Goal: Transaction & Acquisition: Purchase product/service

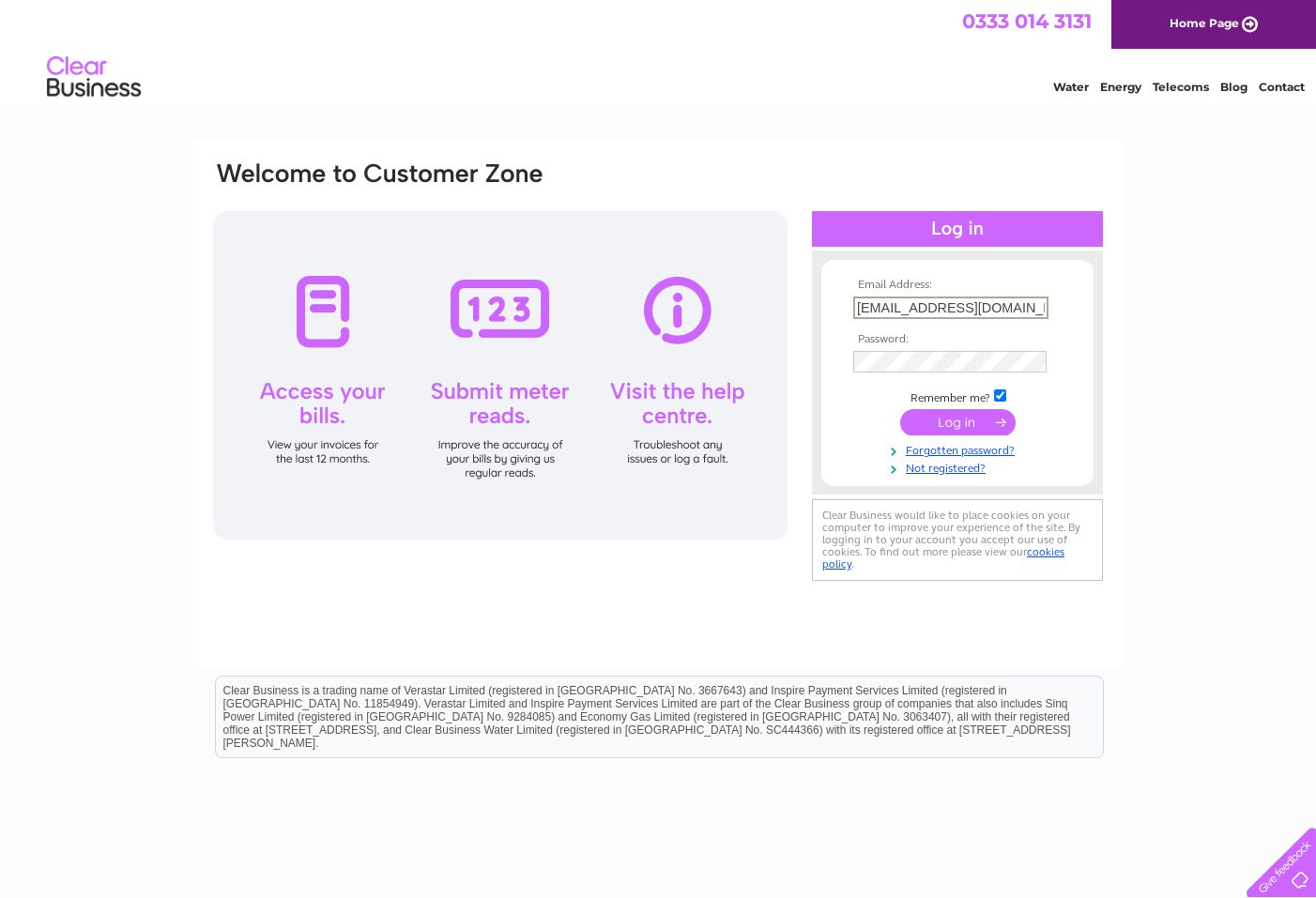
type input "charlie@studiomb.co.uk"
click at [958, 420] on input "submit" at bounding box center [958, 422] width 115 height 26
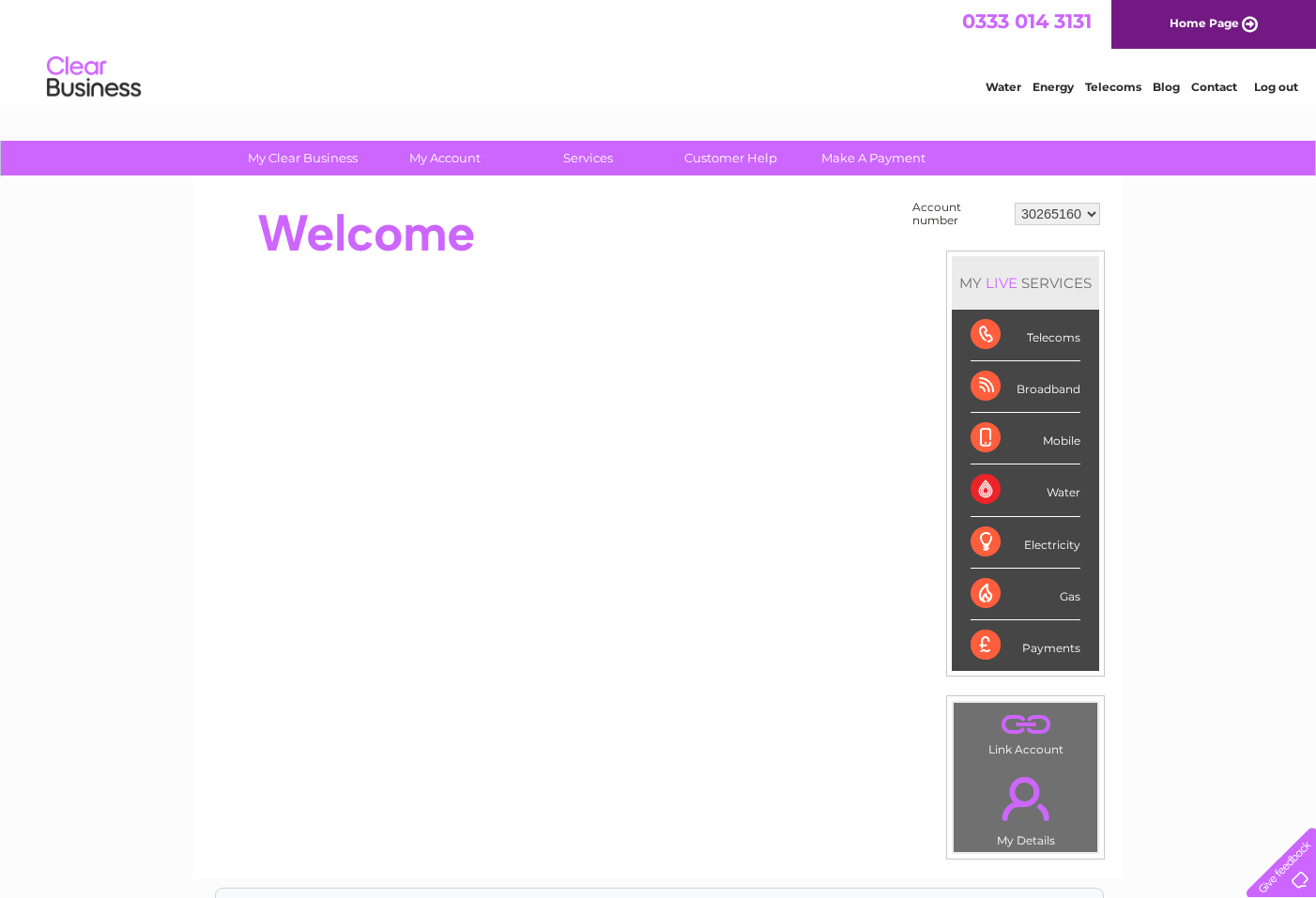
select select "30299479"
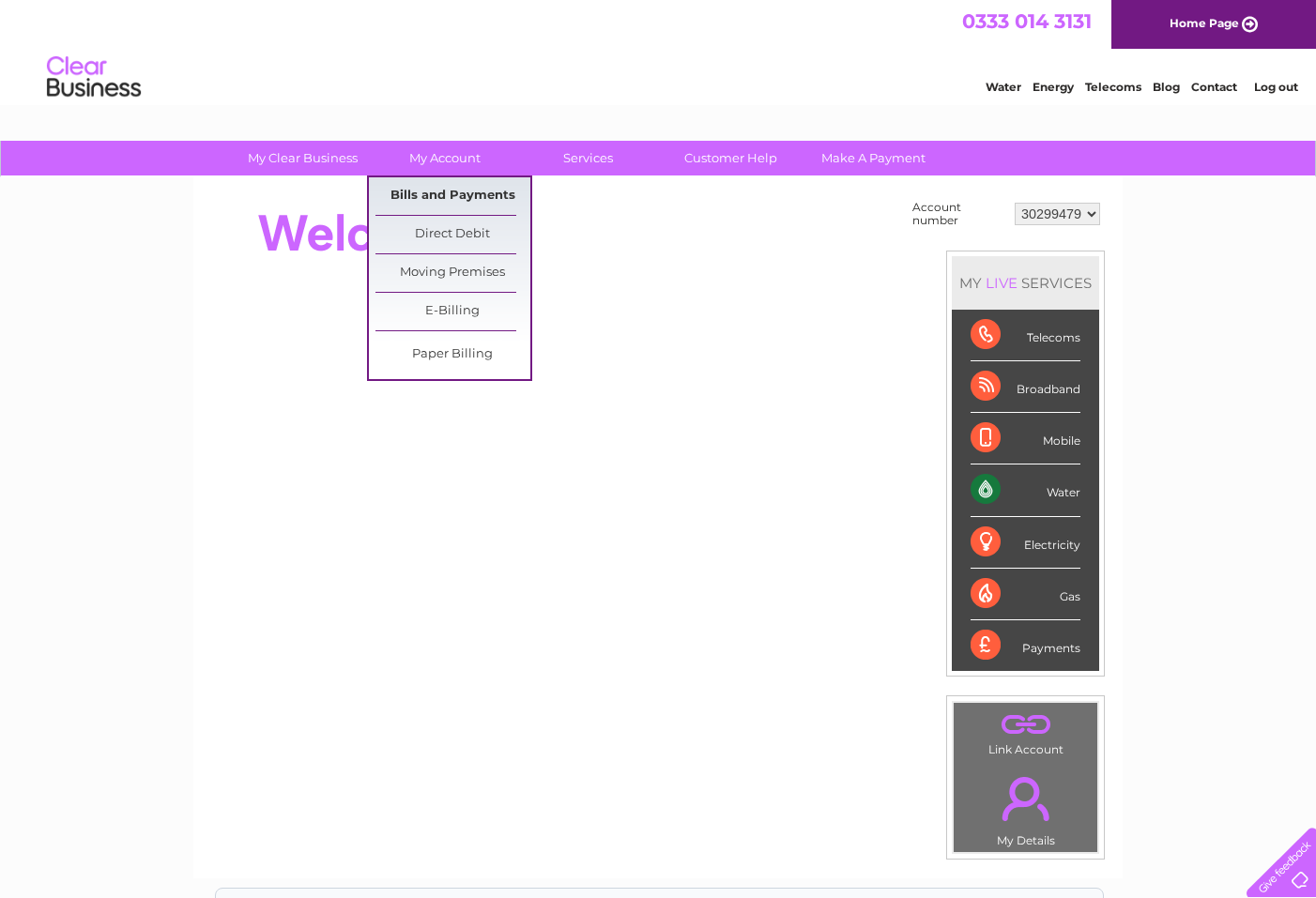
click at [436, 196] on link "Bills and Payments" at bounding box center [453, 196] width 155 height 37
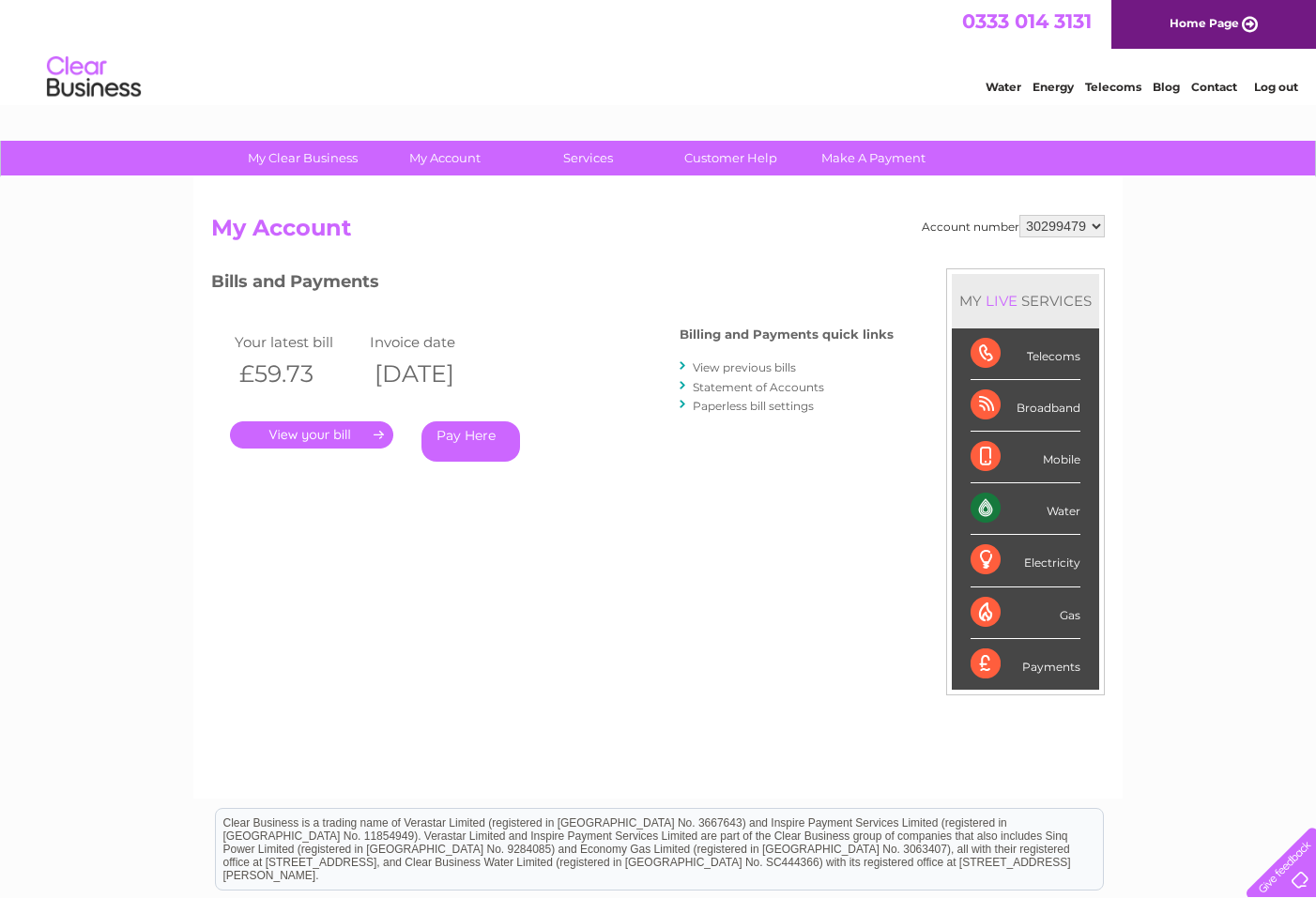
click at [466, 438] on link "Pay Here" at bounding box center [471, 441] width 99 height 40
click at [462, 437] on link "Pay Here" at bounding box center [471, 441] width 99 height 40
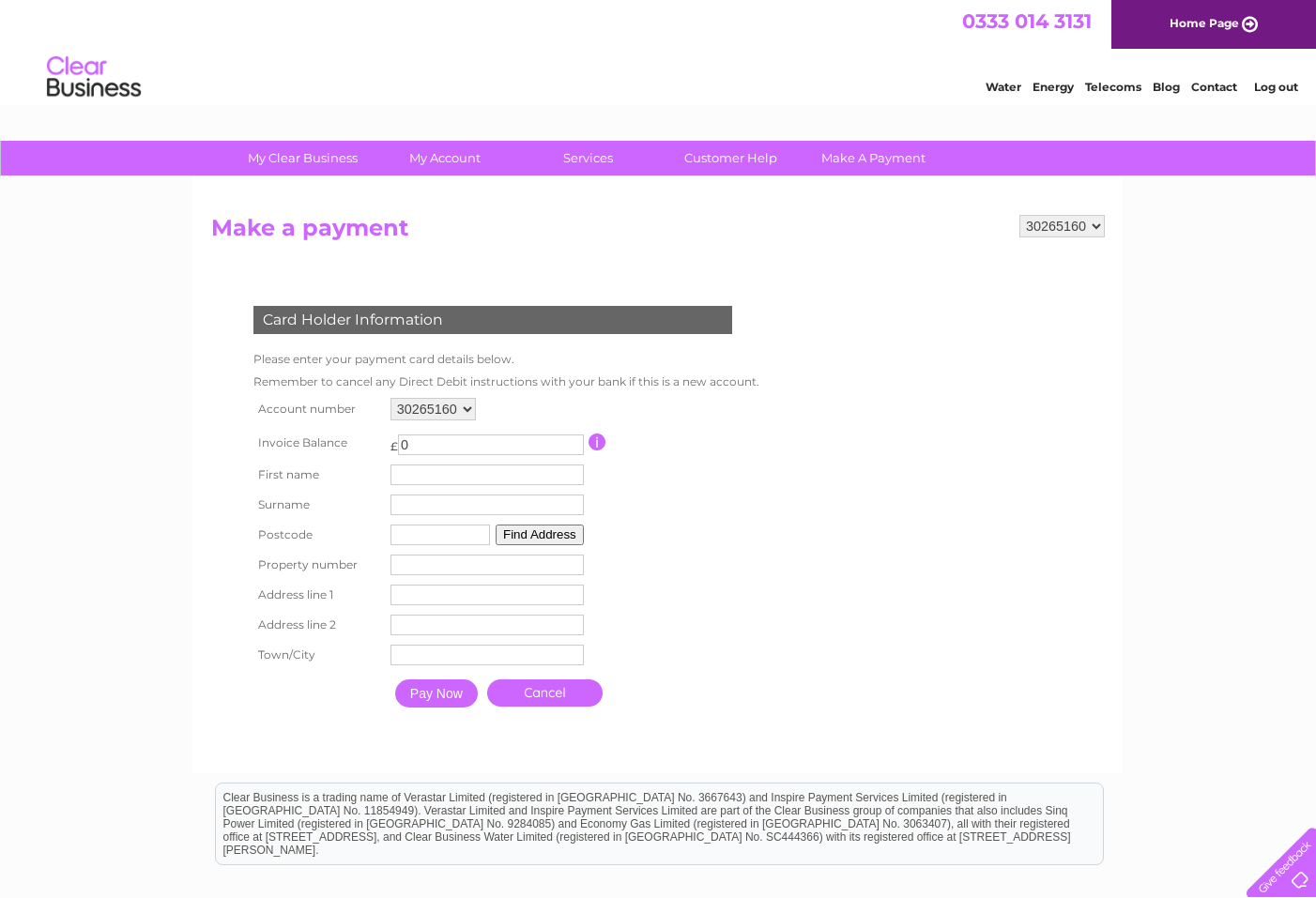
click at [431, 442] on input "0" at bounding box center [491, 444] width 186 height 21
type input "59.73"
type input "B"
type input "Charles"
type input "Barr"
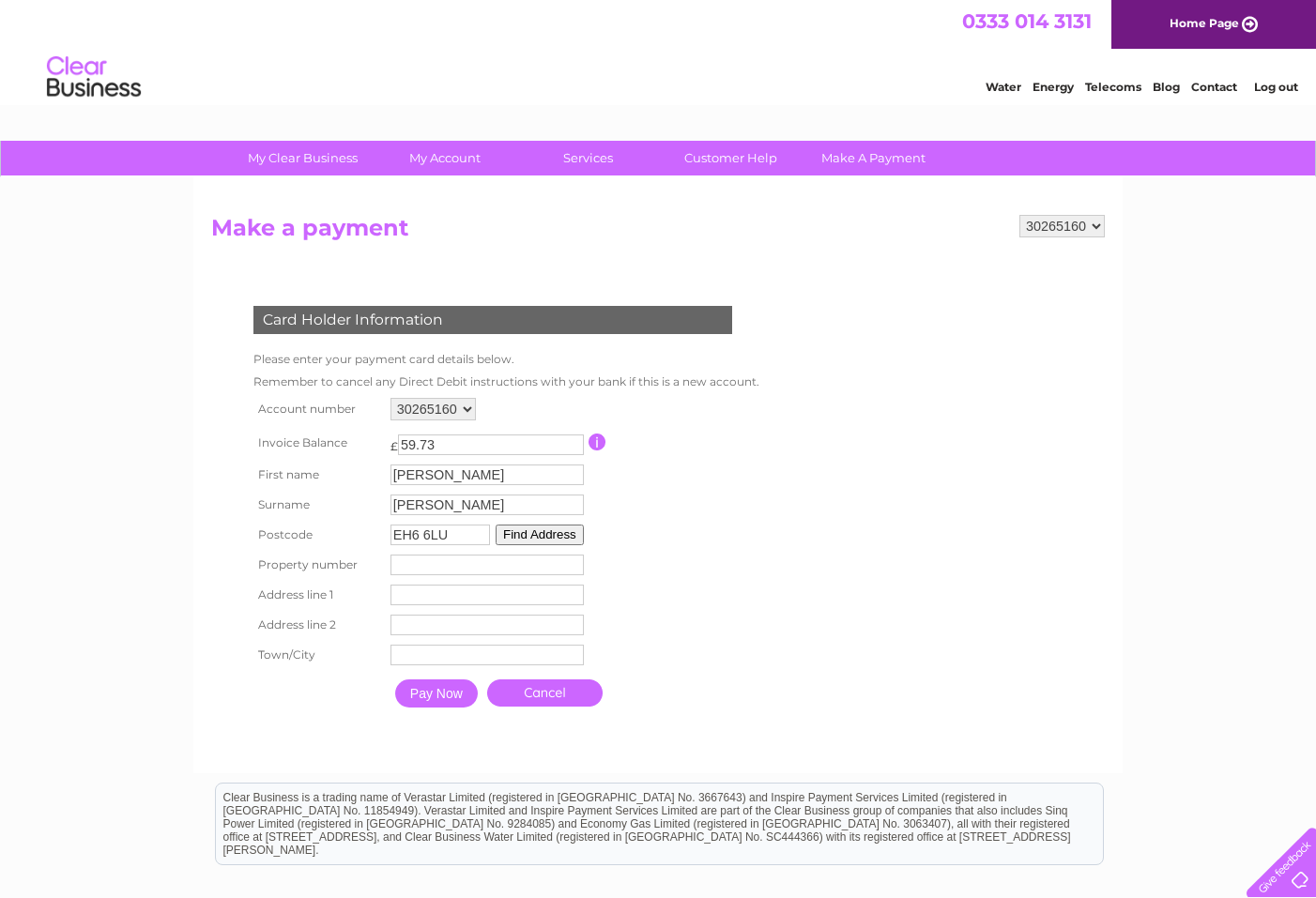
type input "EH6 6LU"
click at [546, 531] on button "Find Address" at bounding box center [539, 534] width 88 height 21
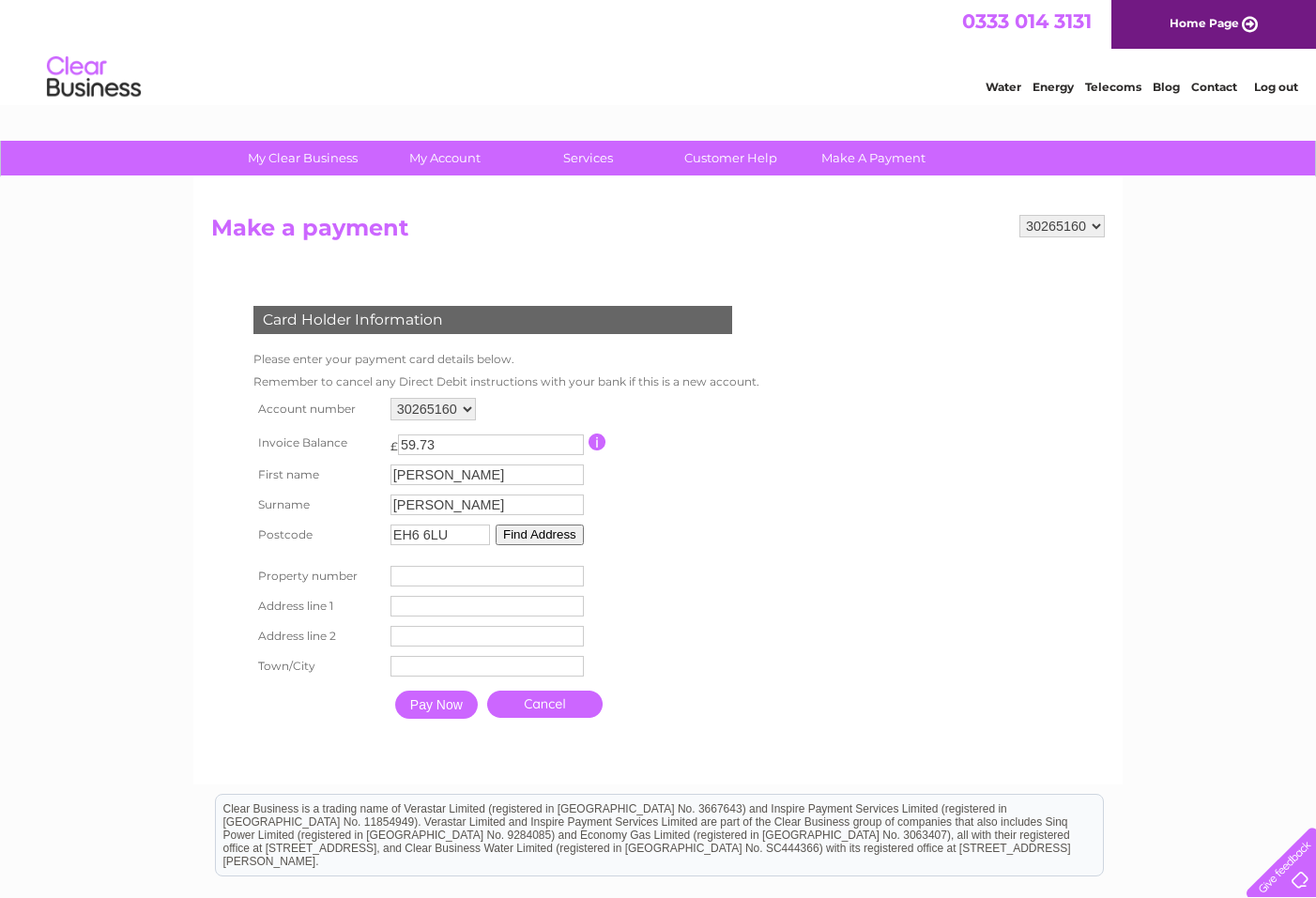
click at [561, 533] on button "Find Address" at bounding box center [539, 534] width 88 height 21
click at [440, 574] on input "number" at bounding box center [487, 575] width 194 height 21
type input "6"
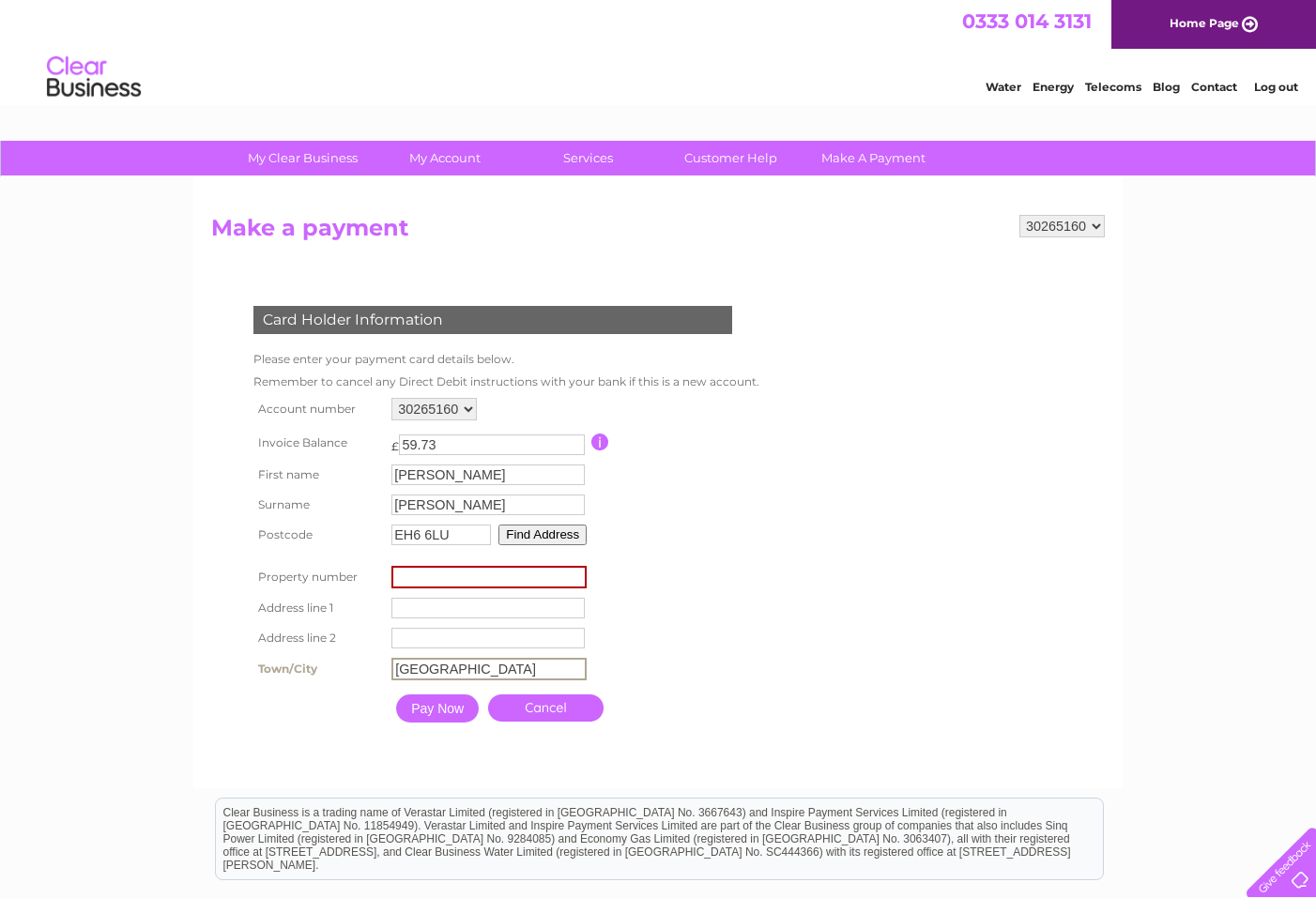
type input "[GEOGRAPHIC_DATA]"
click at [716, 656] on table "Account number 30265160 30299479 30310858 Invoice Balance £ 59.73 Barr" at bounding box center [504, 562] width 512 height 338
drag, startPoint x: 511, startPoint y: 577, endPoint x: 407, endPoint y: 577, distance: 104.0
click at [407, 577] on input "number" at bounding box center [489, 576] width 196 height 22
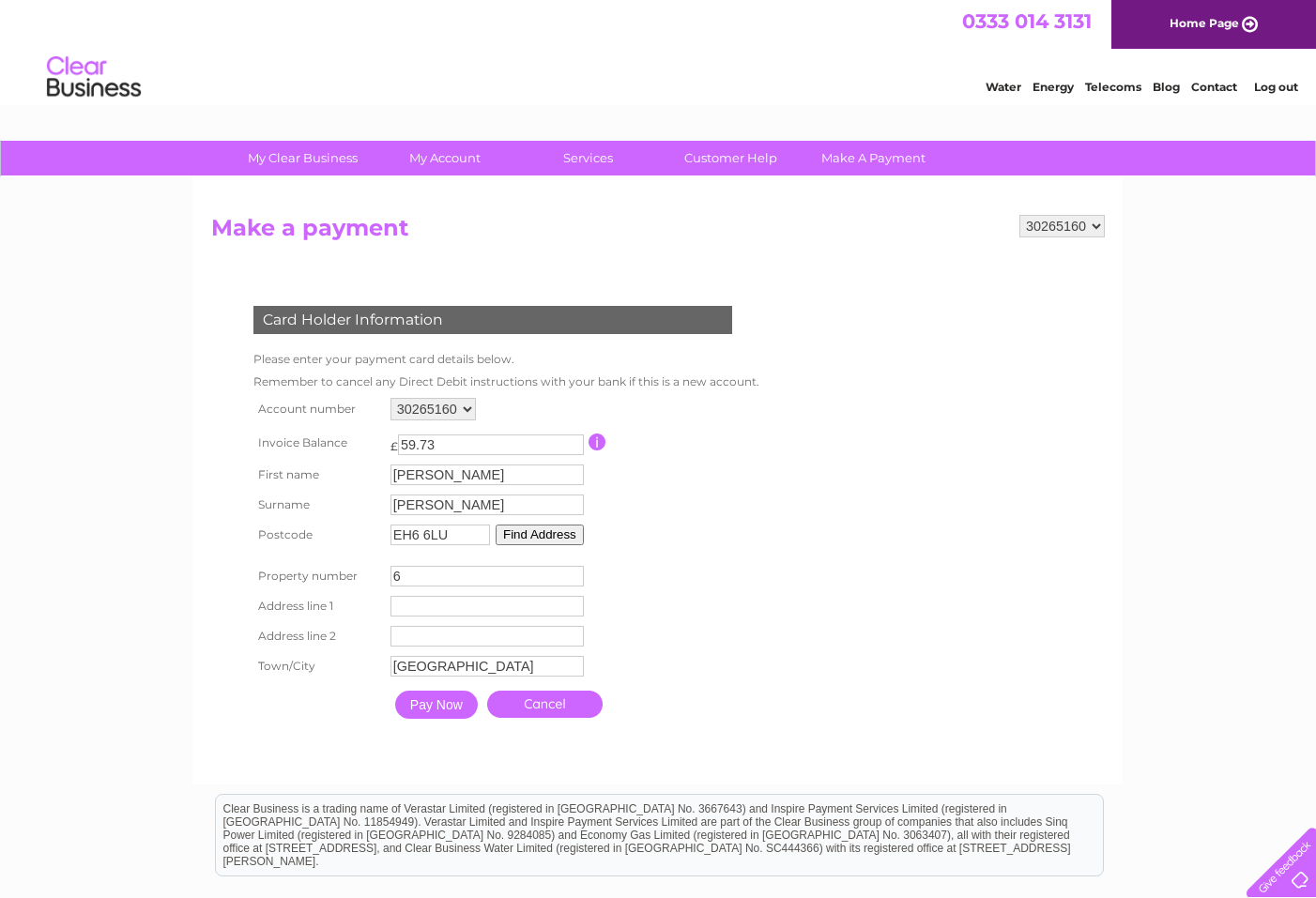
type input "6"
paste input "Dock Place"
click at [403, 608] on input "Dock Place" at bounding box center [489, 606] width 196 height 22
type input "Dock Place"
click at [427, 706] on input "Pay Now" at bounding box center [437, 706] width 82 height 28
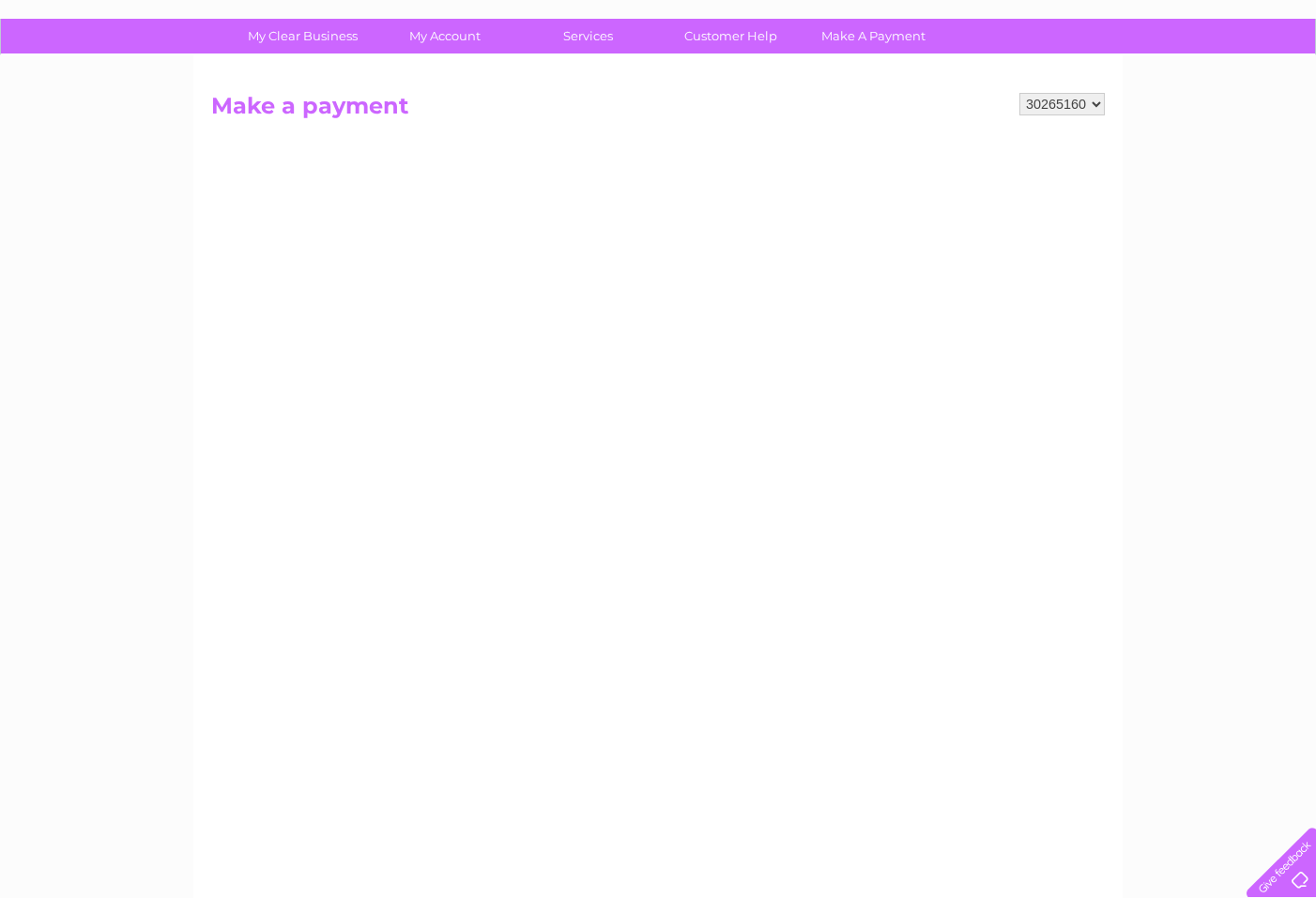
scroll to position [122, 0]
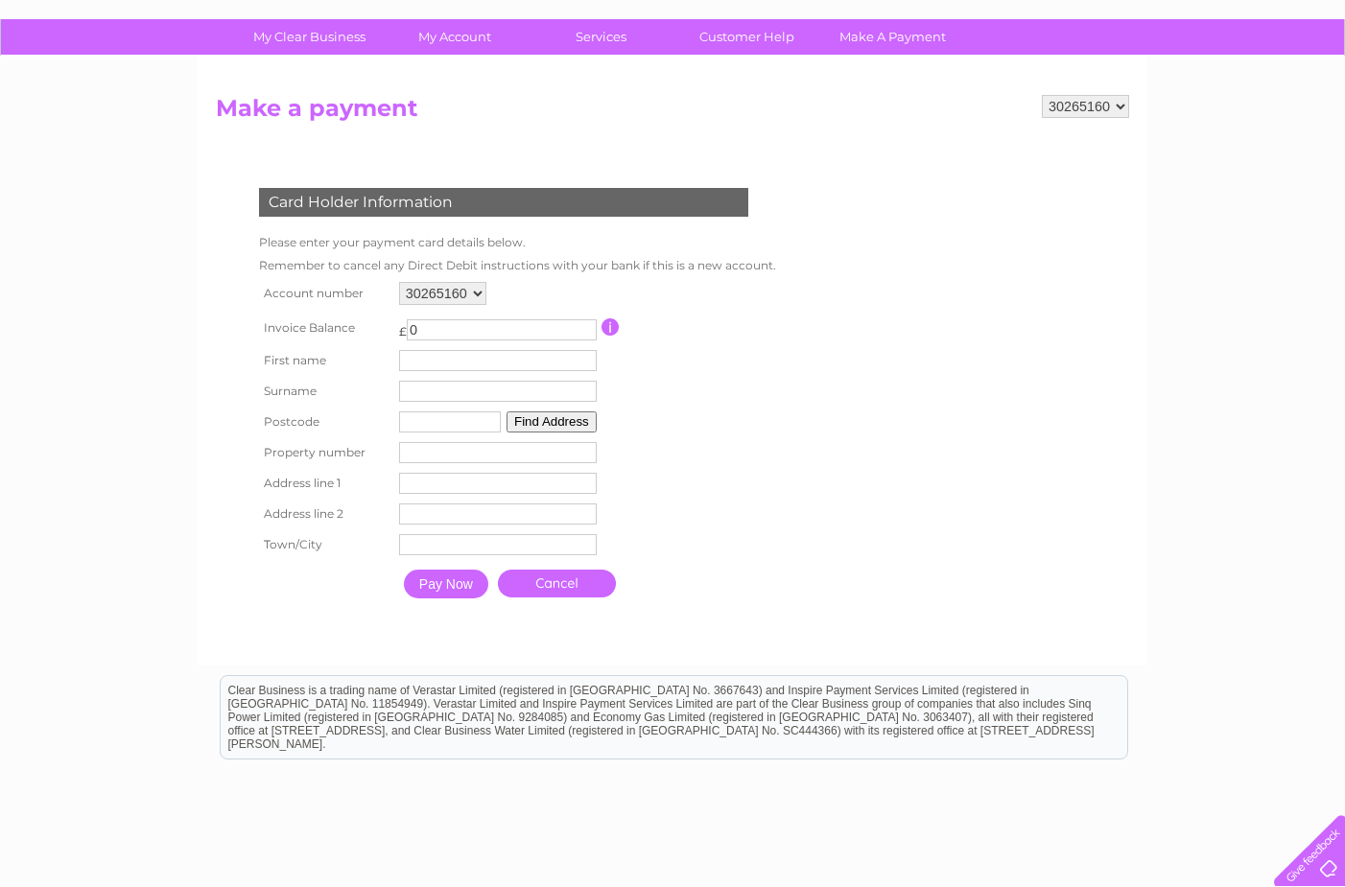
select select "30299479"
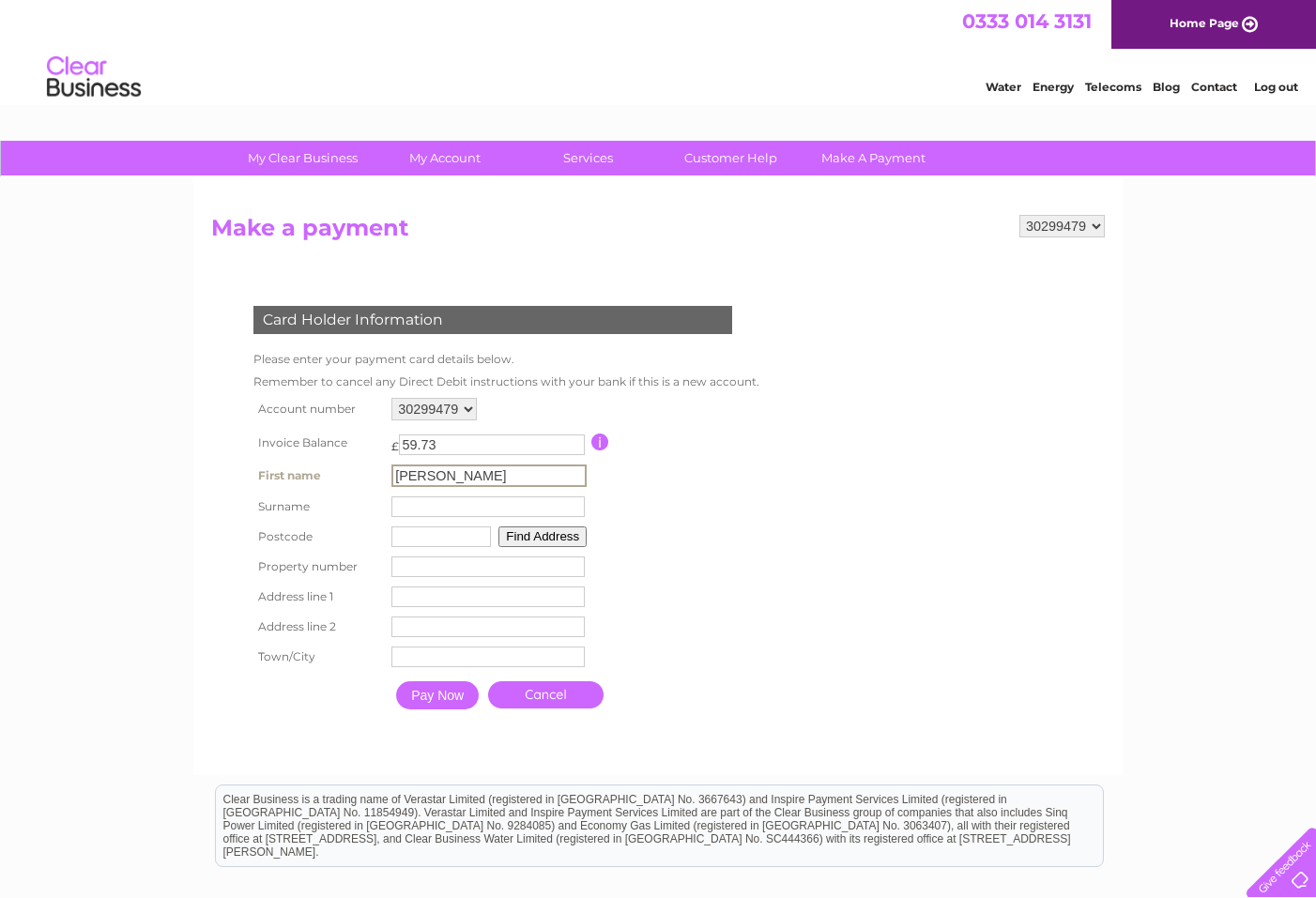
type input "Charles"
type input "Barr"
click at [515, 577] on td "Property Number" at bounding box center [488, 566] width 204 height 30
type input "EH6 6LU"
click at [558, 524] on button "Find Address" at bounding box center [539, 534] width 88 height 21
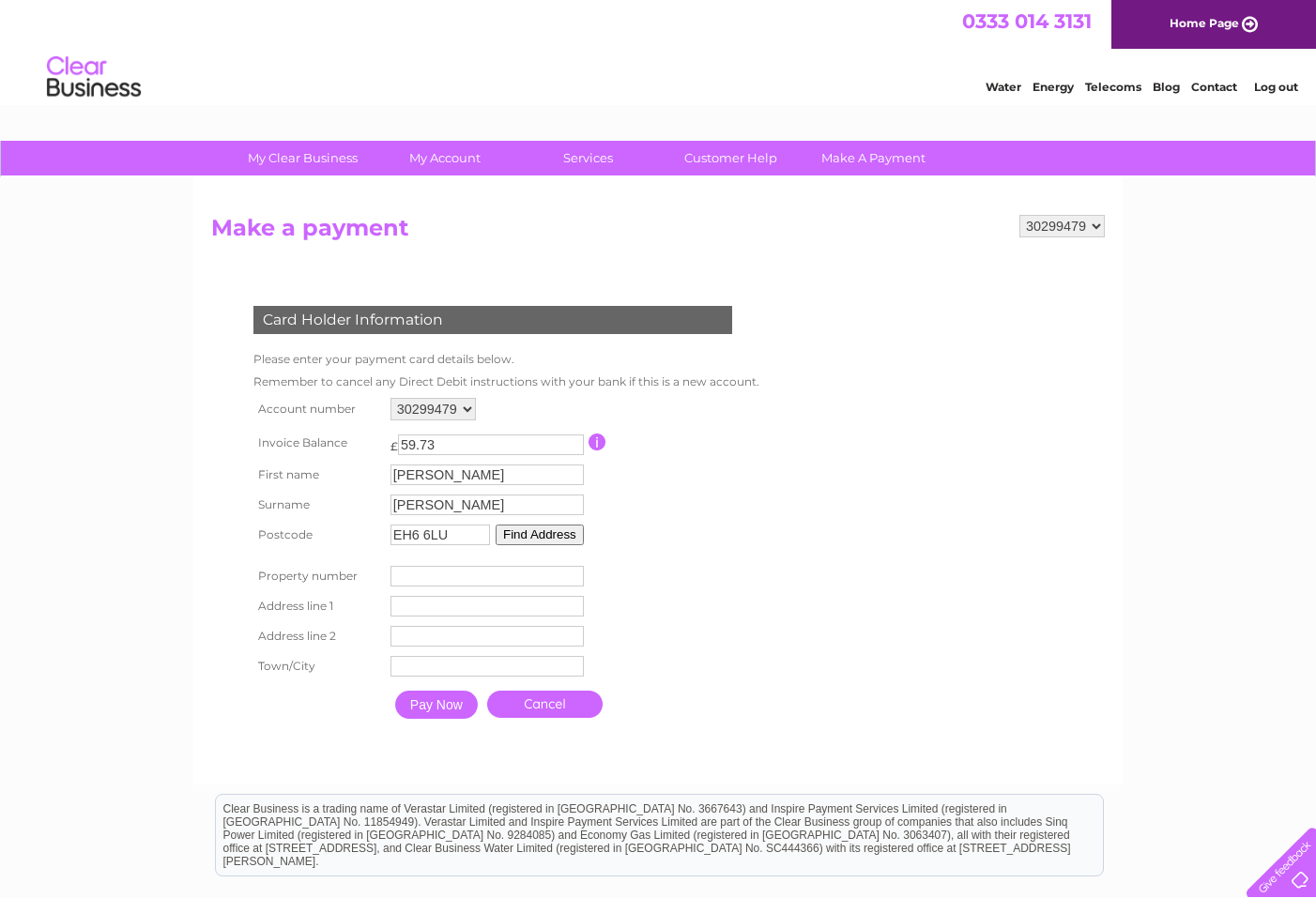
click at [443, 579] on input "number" at bounding box center [487, 575] width 194 height 21
type input "6"
type input "Dock Place"
type input "Edinburgh"
click at [435, 704] on input "Pay Now" at bounding box center [437, 706] width 82 height 28
